Goal: Information Seeking & Learning: Learn about a topic

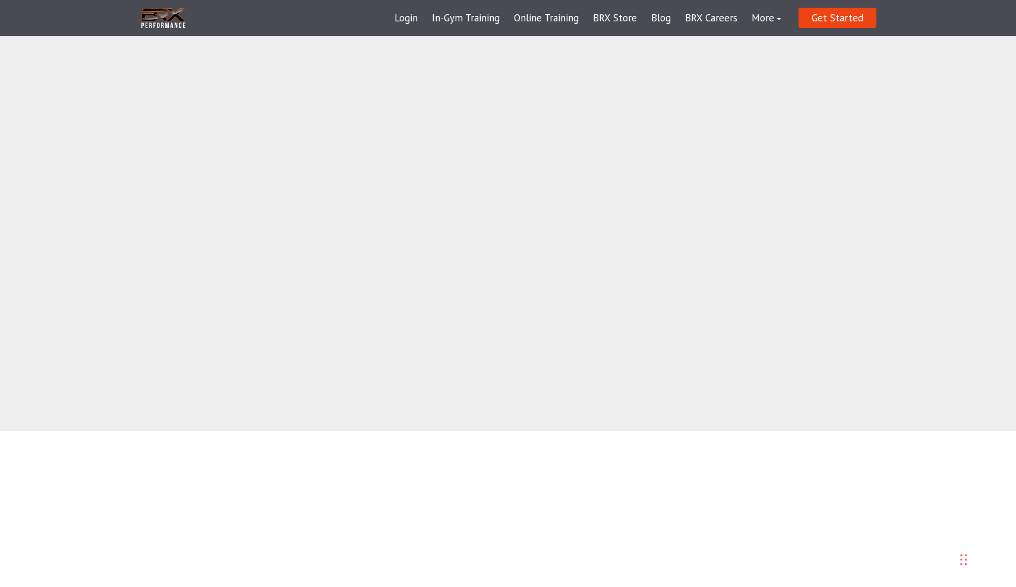
scroll to position [1233, 0]
